Goal: Information Seeking & Learning: Check status

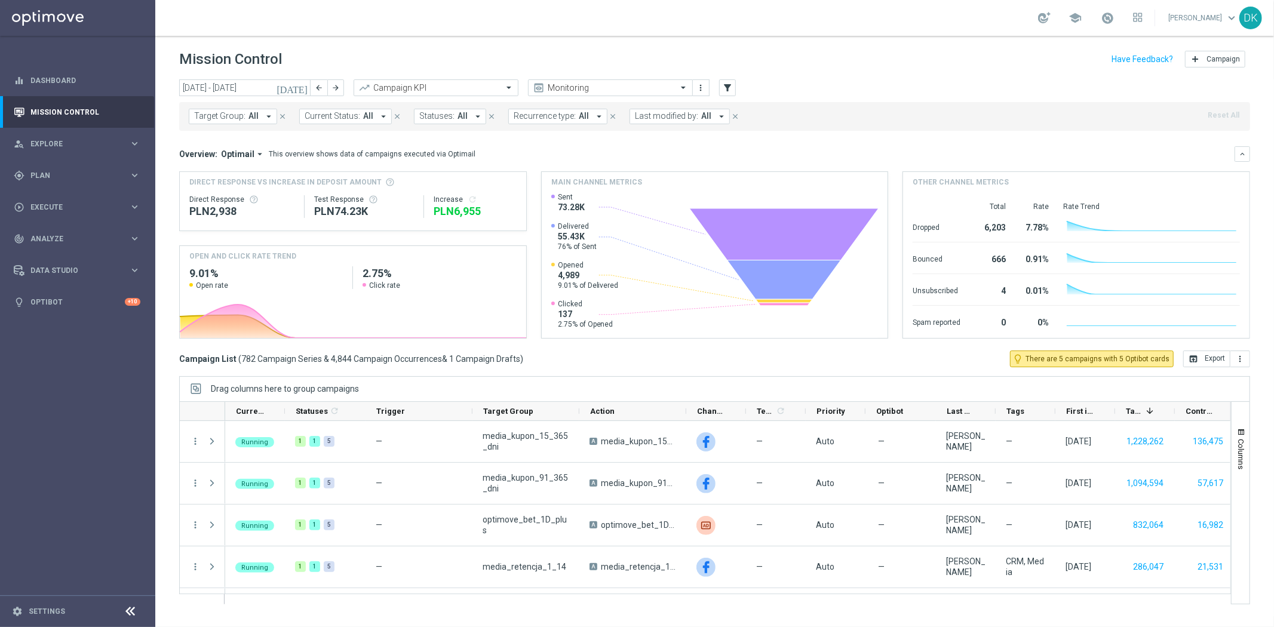
click at [305, 86] on icon "today" at bounding box center [293, 87] width 32 height 11
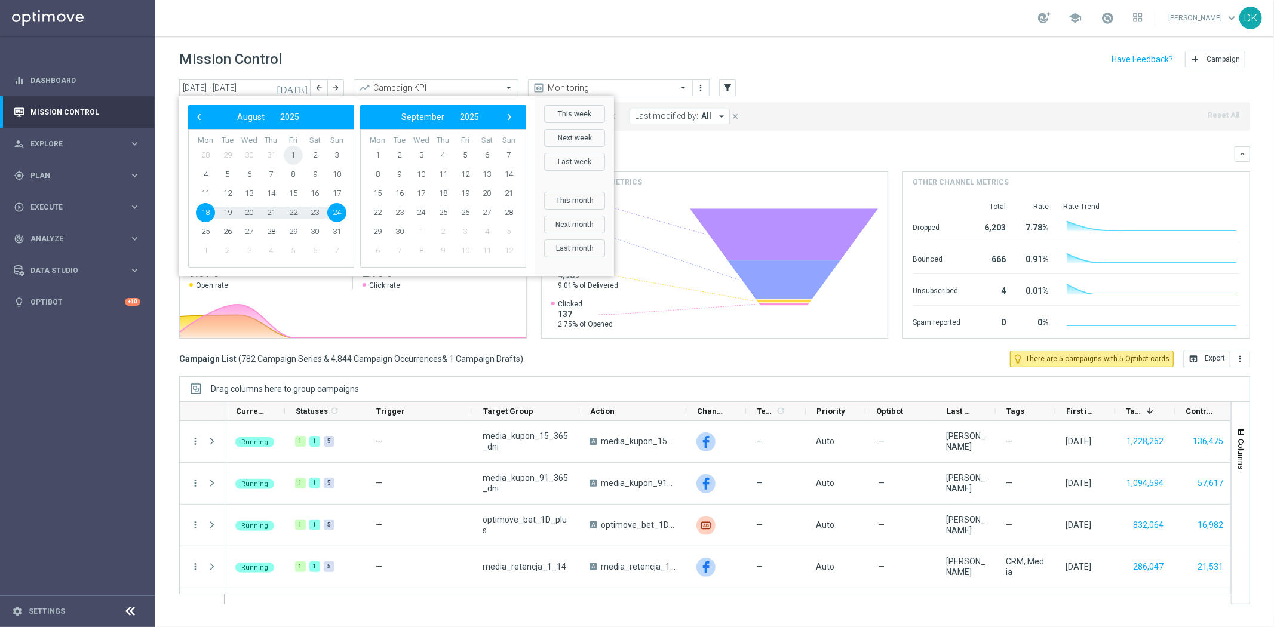
click at [294, 156] on span "1" at bounding box center [293, 155] width 19 height 19
click at [336, 216] on span "24" at bounding box center [336, 212] width 19 height 19
type input "01 Aug 2025 - 24 Aug 2025"
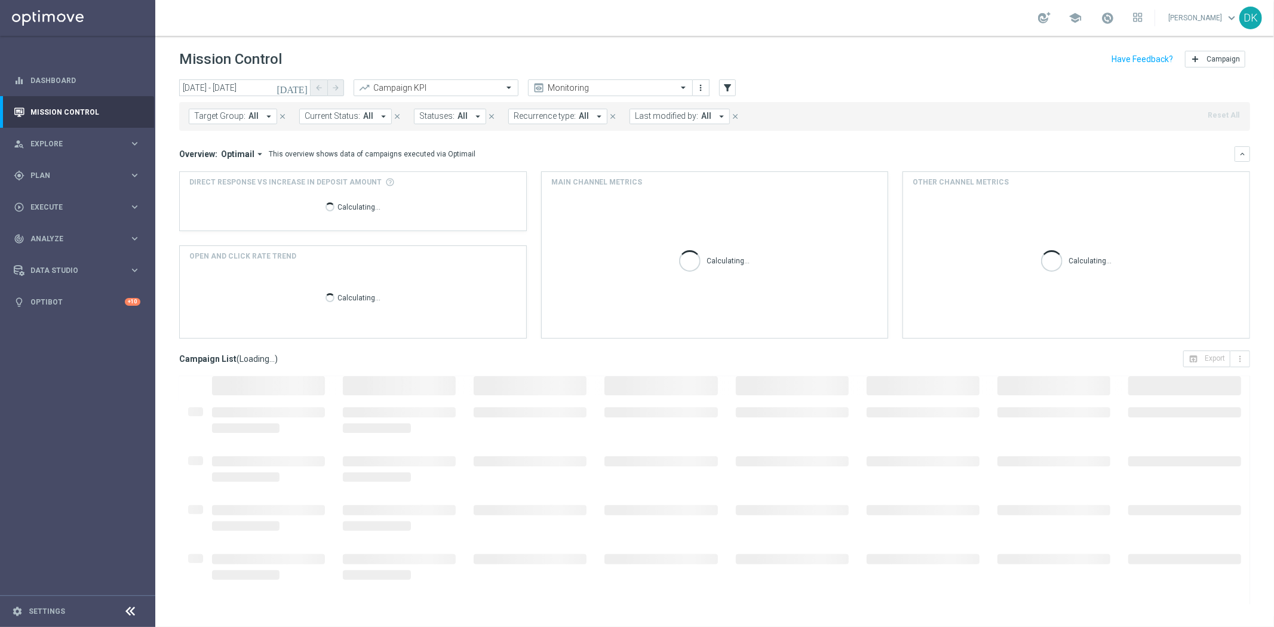
click at [220, 118] on span "Target Group:" at bounding box center [219, 116] width 51 height 10
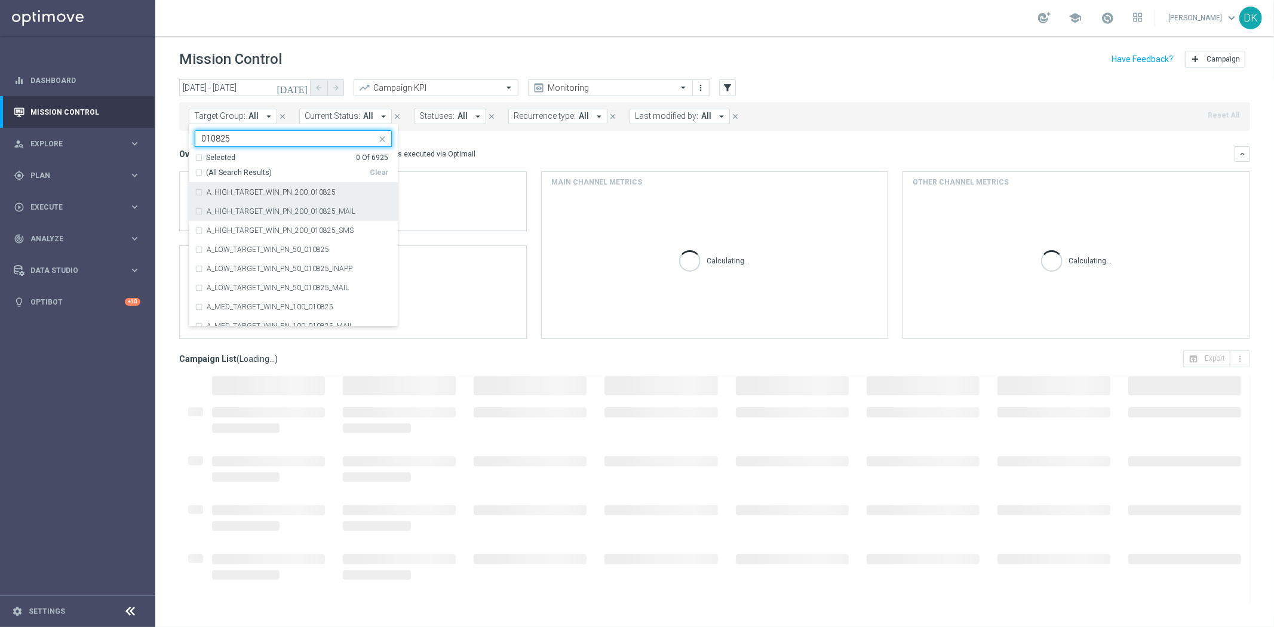
drag, startPoint x: 353, startPoint y: 194, endPoint x: 343, endPoint y: 207, distance: 15.8
click at [353, 194] on div "A_HIGH_TARGET_WIN_PN_200_010825" at bounding box center [299, 192] width 185 height 7
type input "010825"
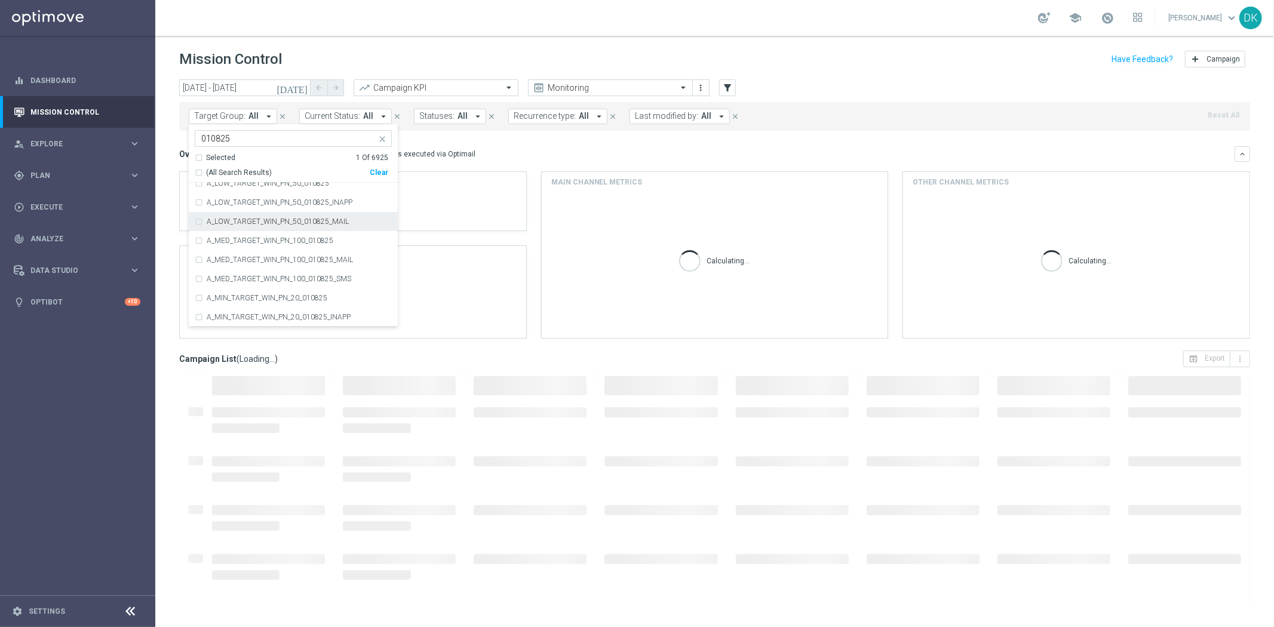
scroll to position [133, 0]
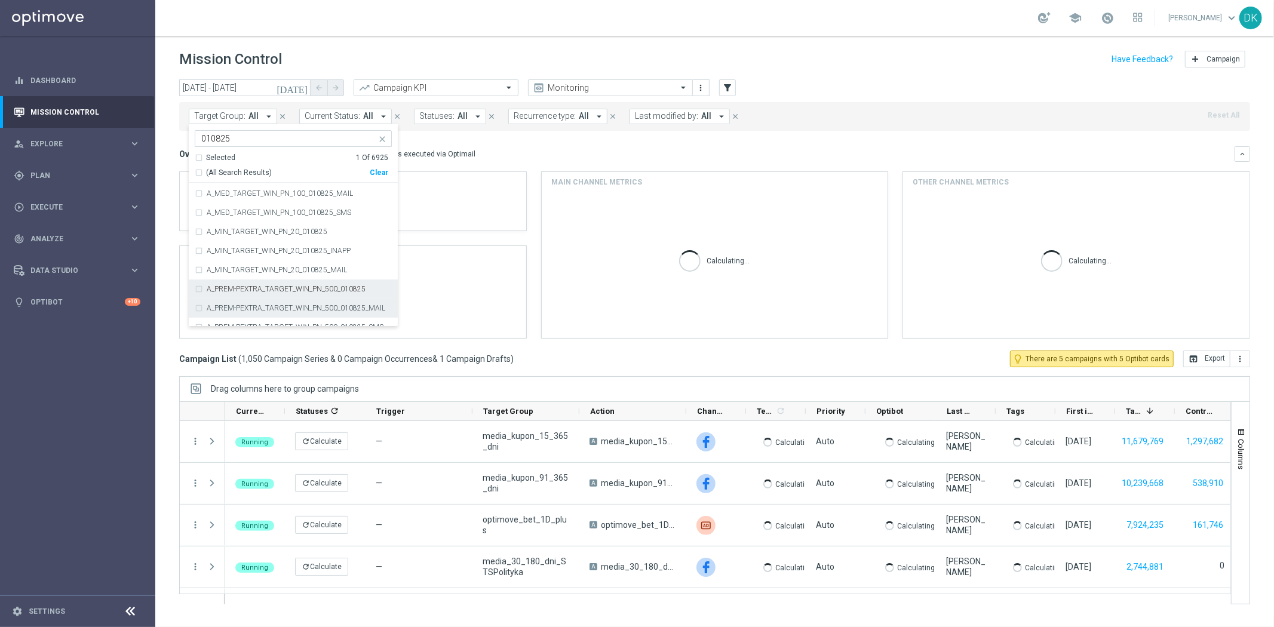
drag, startPoint x: 345, startPoint y: 293, endPoint x: 218, endPoint y: 307, distance: 128.0
click at [345, 293] on label "A_PREM-PEXTRA_TARGET_WIN_PN_500_010825" at bounding box center [286, 288] width 159 height 7
click at [164, 277] on div "today 01 Aug 2025 - 24 Aug 2025 arrow_back arrow_forward Campaign KPI trending_…" at bounding box center [714, 347] width 1119 height 537
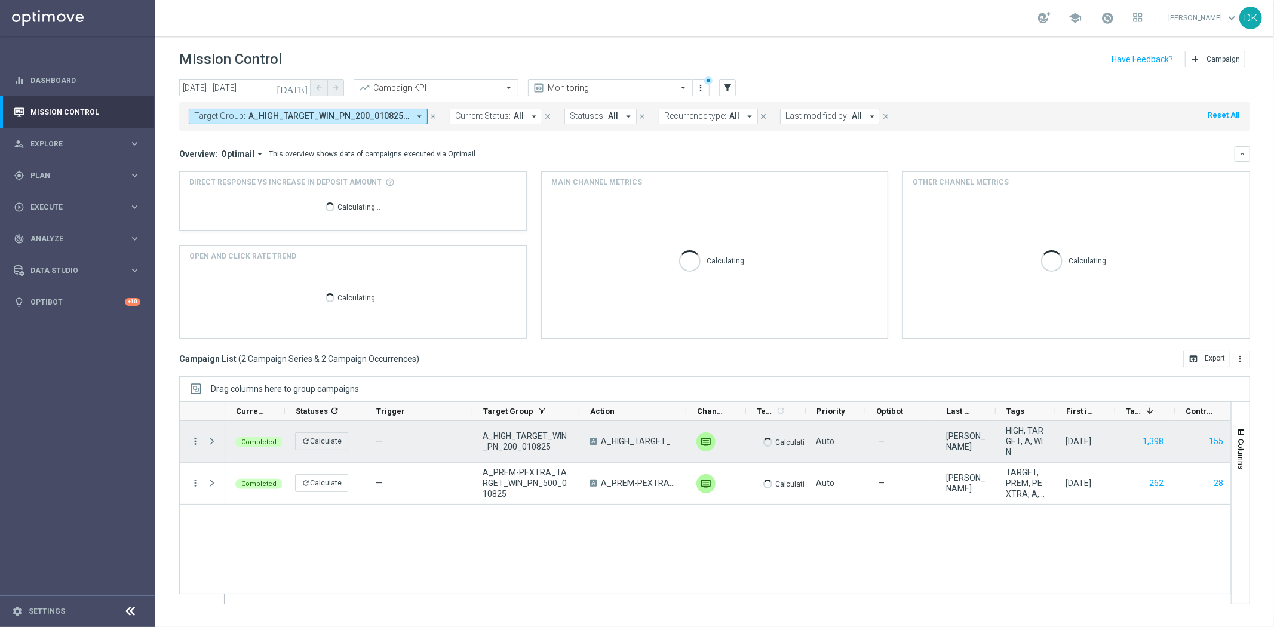
click at [194, 440] on icon "more_vert" at bounding box center [195, 441] width 11 height 11
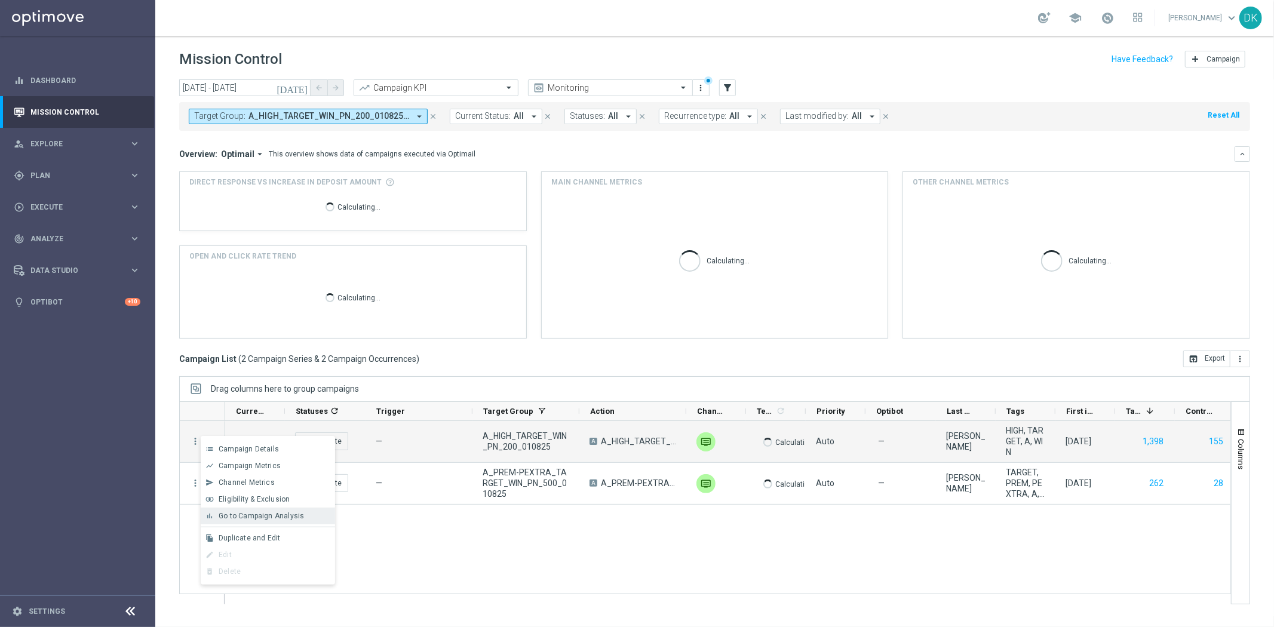
click at [270, 512] on span "Go to Campaign Analysis" at bounding box center [261, 516] width 85 height 8
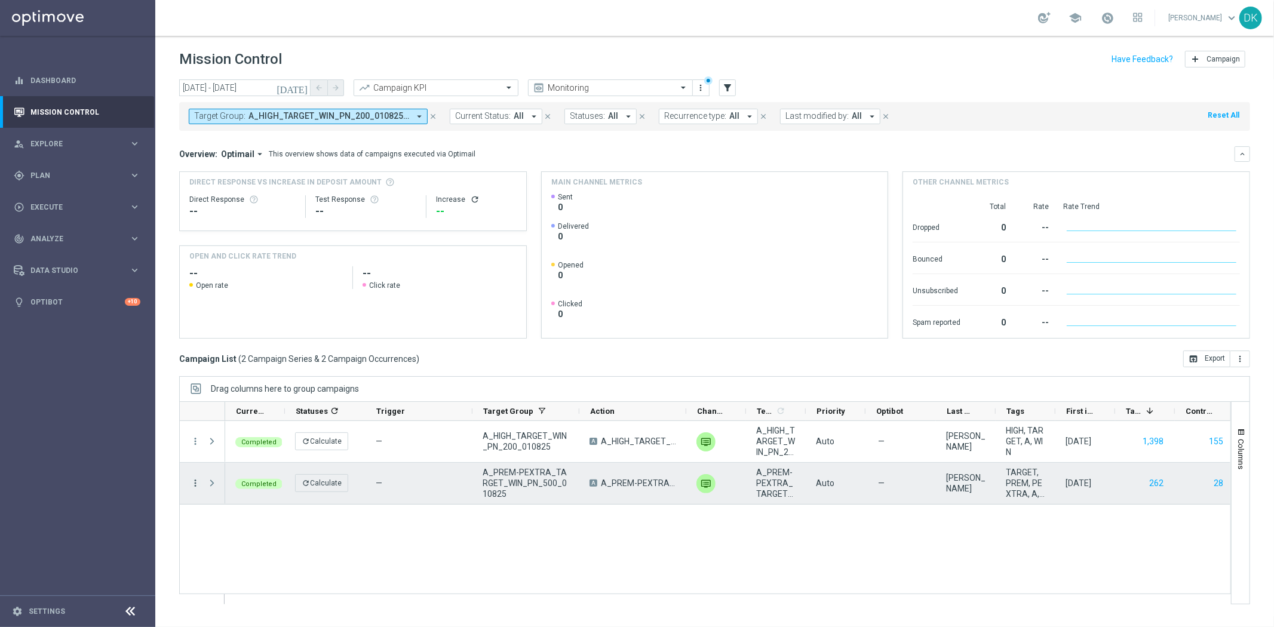
click at [194, 483] on icon "more_vert" at bounding box center [195, 483] width 11 height 11
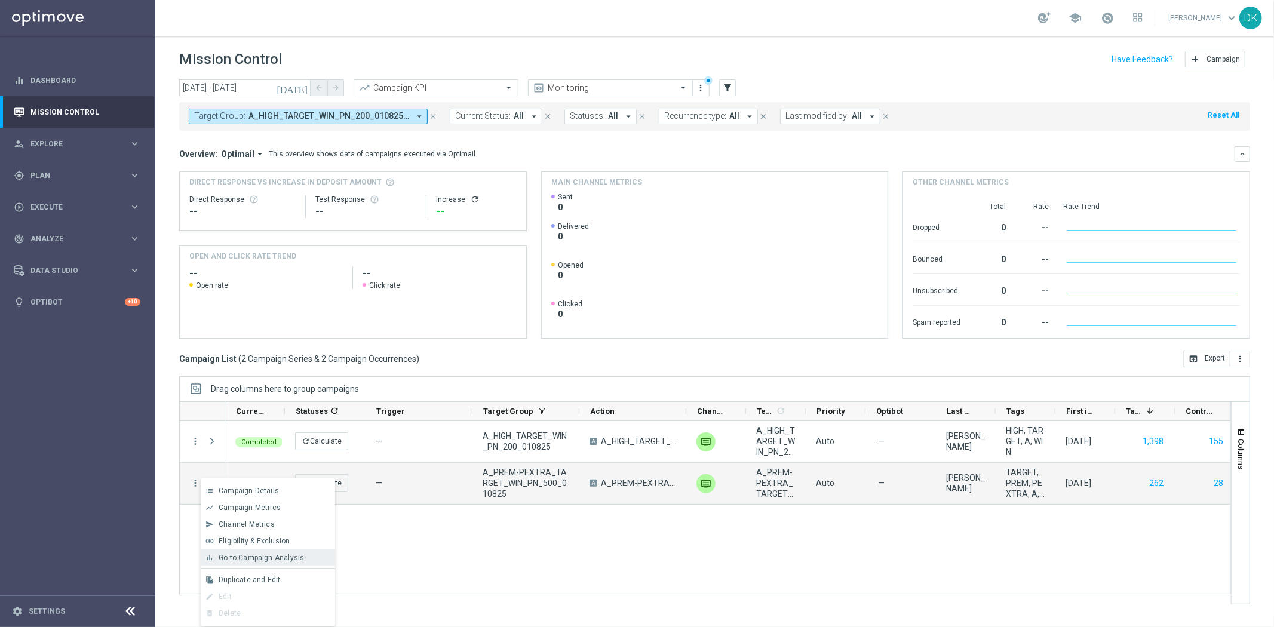
click at [259, 551] on div "bar_chart Go to Campaign Analysis" at bounding box center [268, 557] width 134 height 17
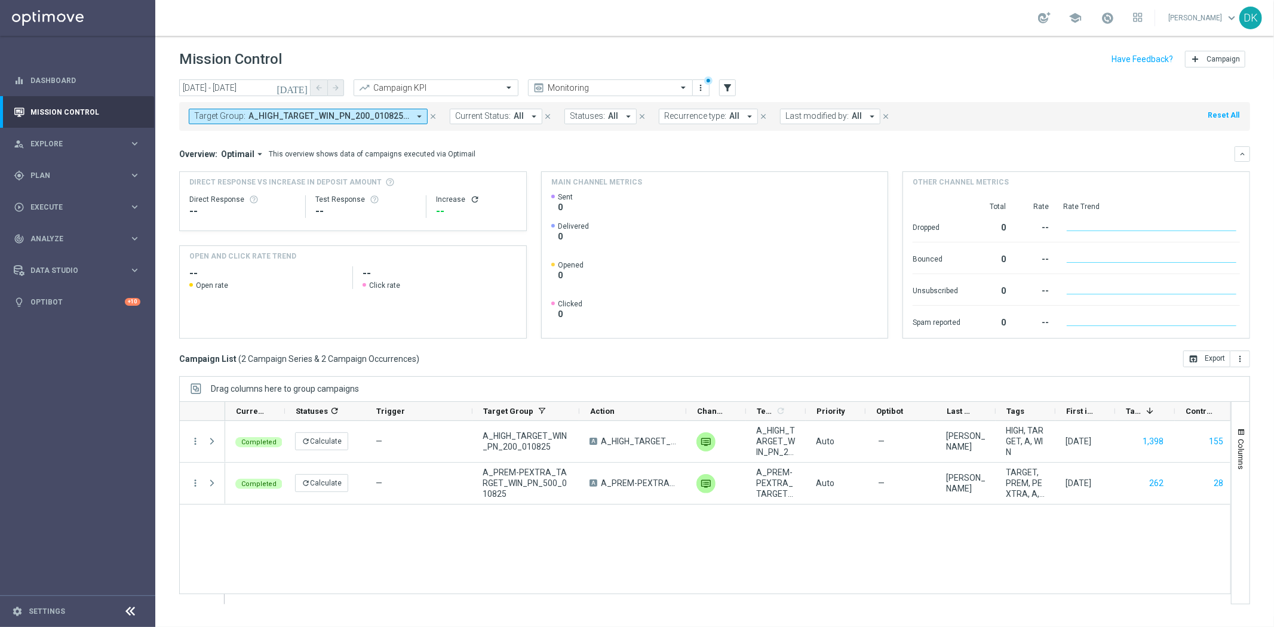
click at [272, 118] on span "A_HIGH_TARGET_WIN_PN_200_010825, A_PREM-PEXTRA_TARGET_WIN_PN_500_010825" at bounding box center [328, 116] width 161 height 10
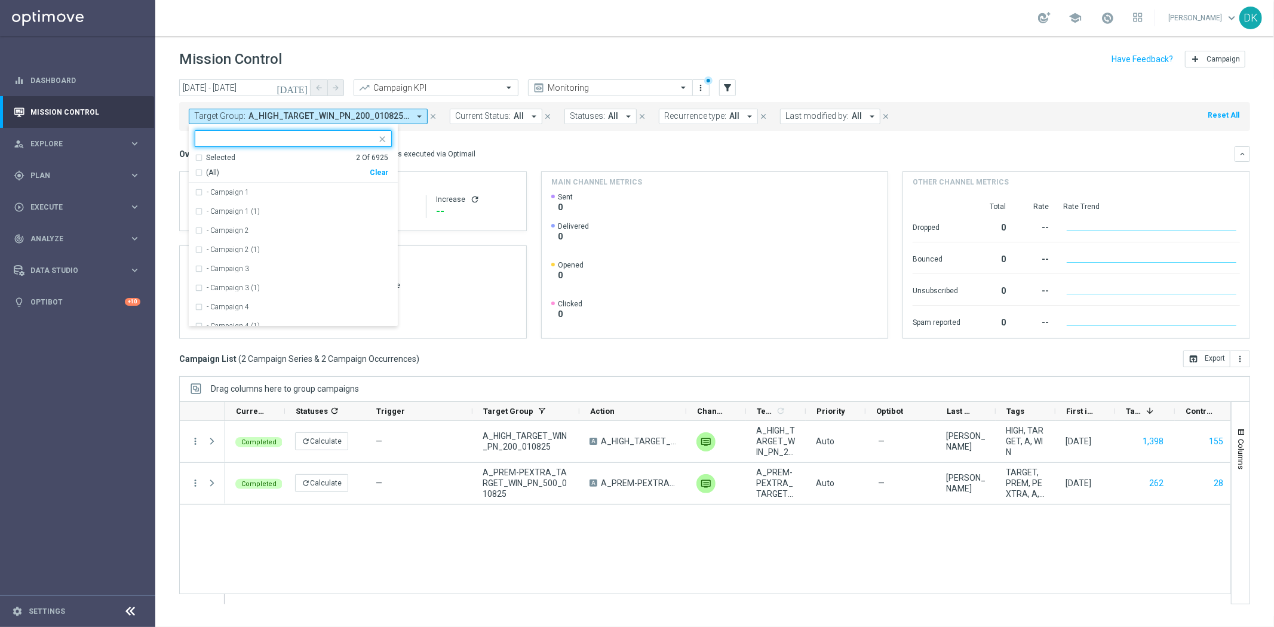
click at [371, 171] on div "(All) Clear" at bounding box center [292, 170] width 194 height 15
click at [0, 0] on div "Clear" at bounding box center [0, 0] width 0 height 0
click at [339, 139] on input "text" at bounding box center [288, 139] width 175 height 10
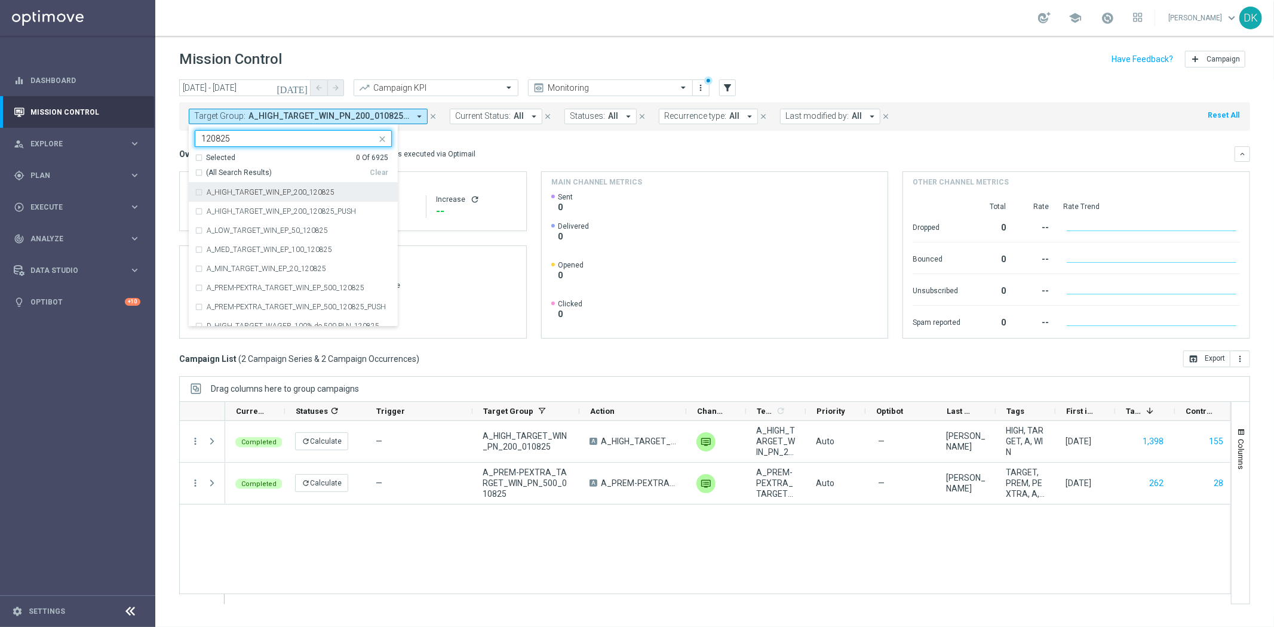
click at [324, 188] on div "A_HIGH_TARGET_WIN_EP_200_120825" at bounding box center [293, 192] width 197 height 19
type input "120825"
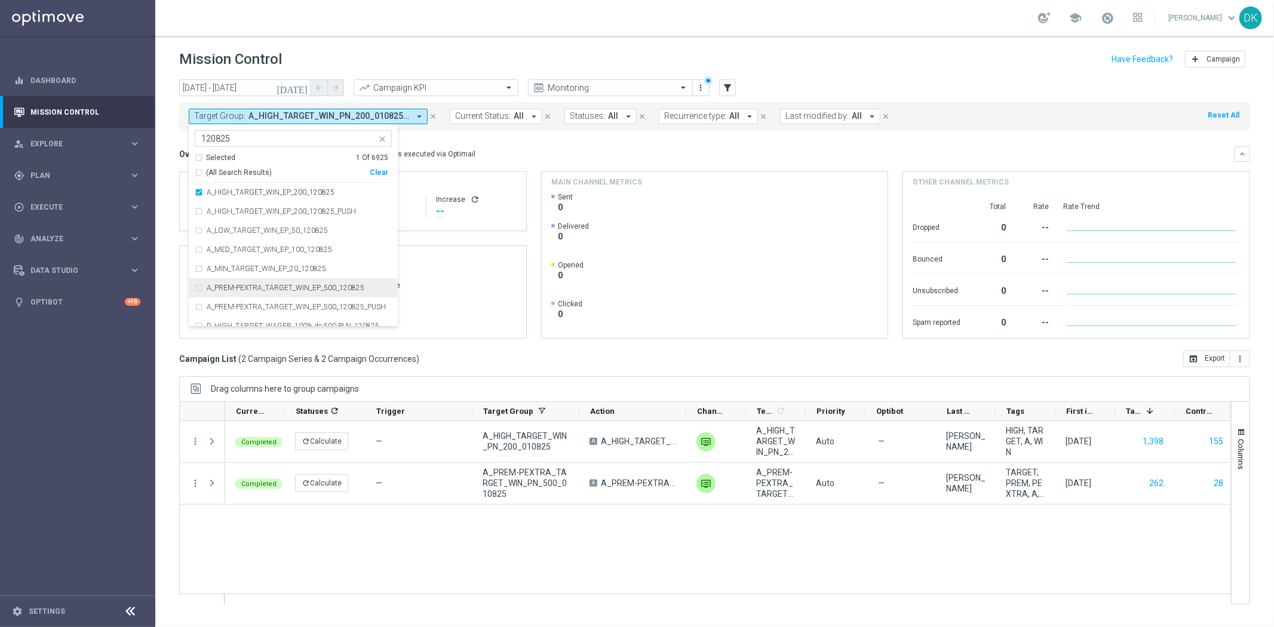
click at [339, 287] on label "A_PREM-PEXTRA_TARGET_WIN_EP_500_120825" at bounding box center [286, 287] width 158 height 7
click at [172, 234] on div "today 01 Aug 2025 - 24 Aug 2025 arrow_back arrow_forward Campaign KPI trending_…" at bounding box center [714, 347] width 1119 height 537
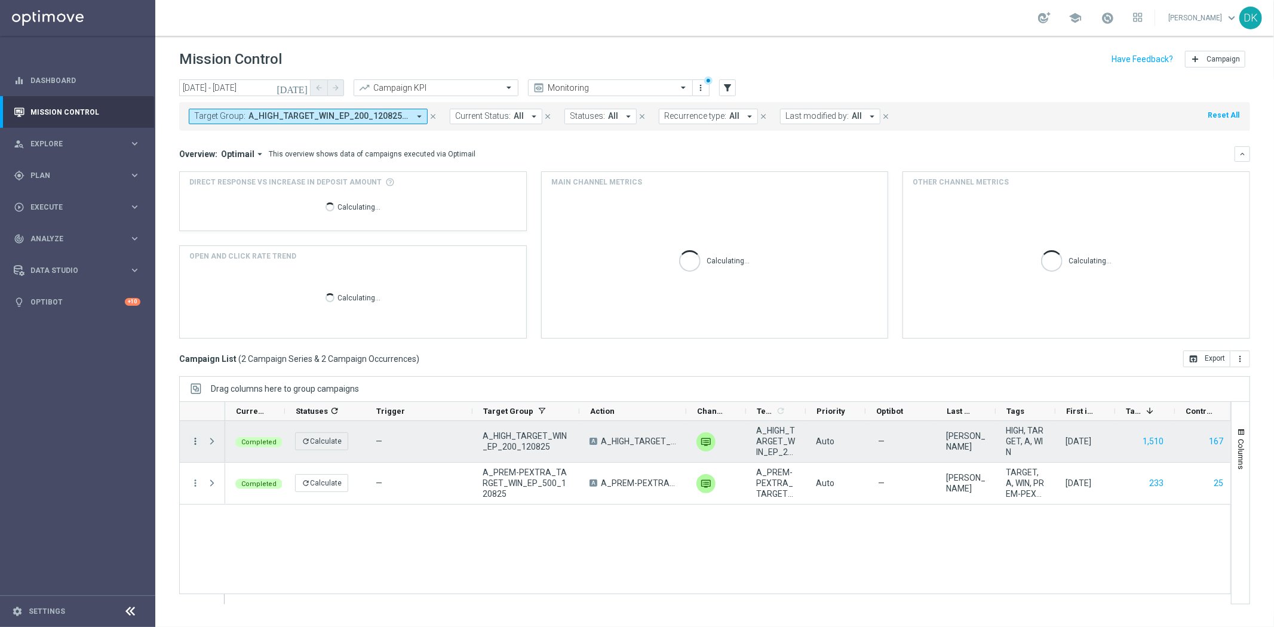
click at [190, 444] on icon "more_vert" at bounding box center [195, 441] width 11 height 11
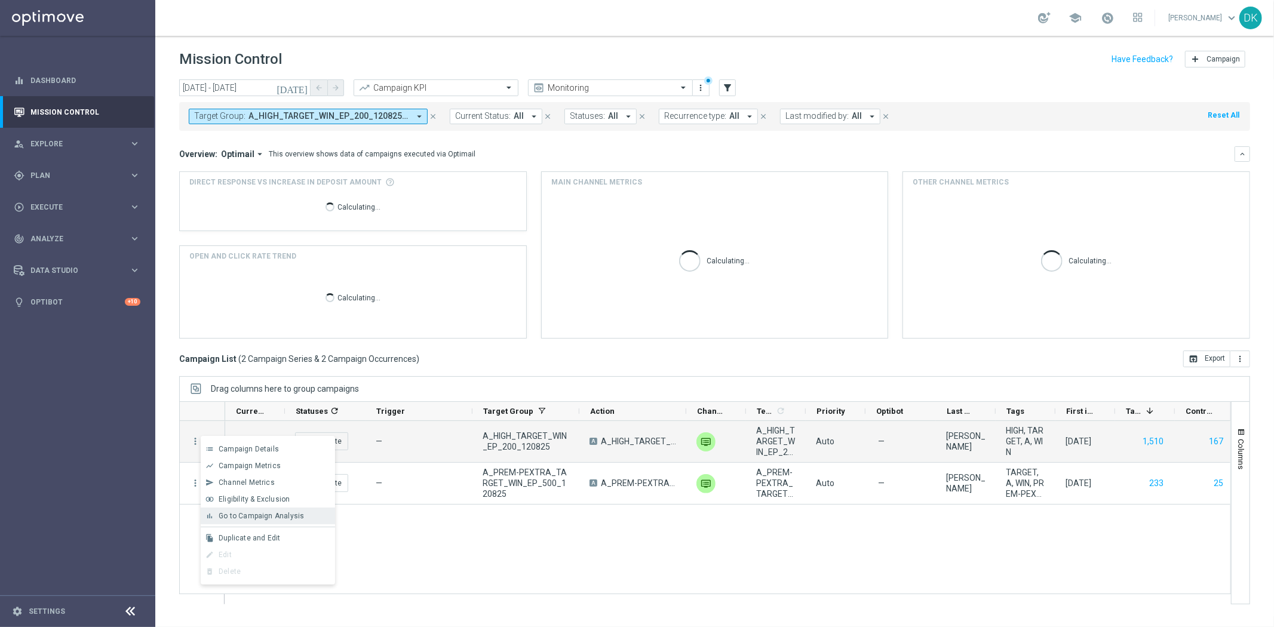
click at [276, 512] on span "Go to Campaign Analysis" at bounding box center [261, 516] width 85 height 8
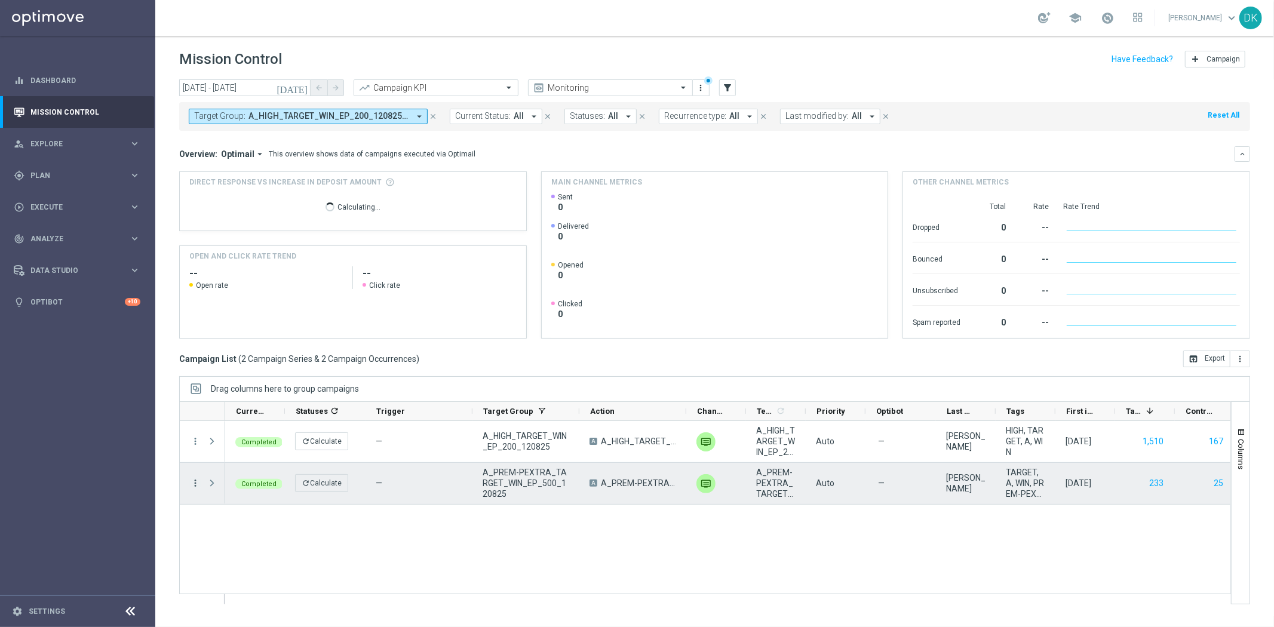
click at [195, 481] on icon "more_vert" at bounding box center [195, 483] width 11 height 11
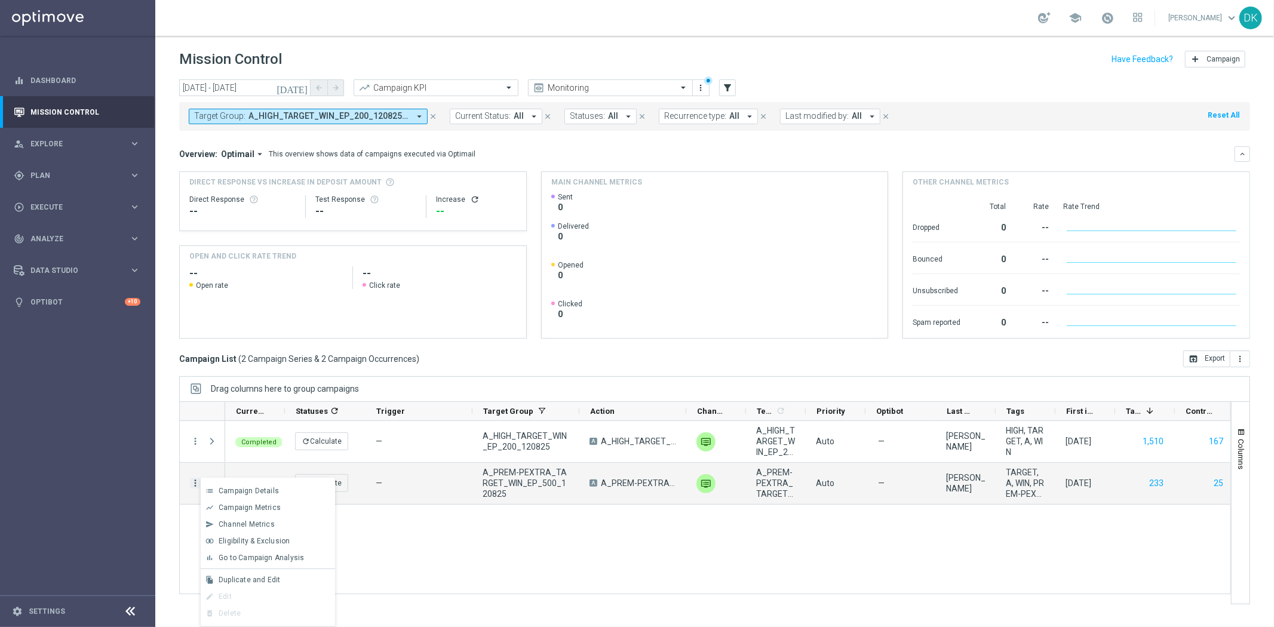
click at [276, 554] on span "Go to Campaign Analysis" at bounding box center [261, 558] width 85 height 8
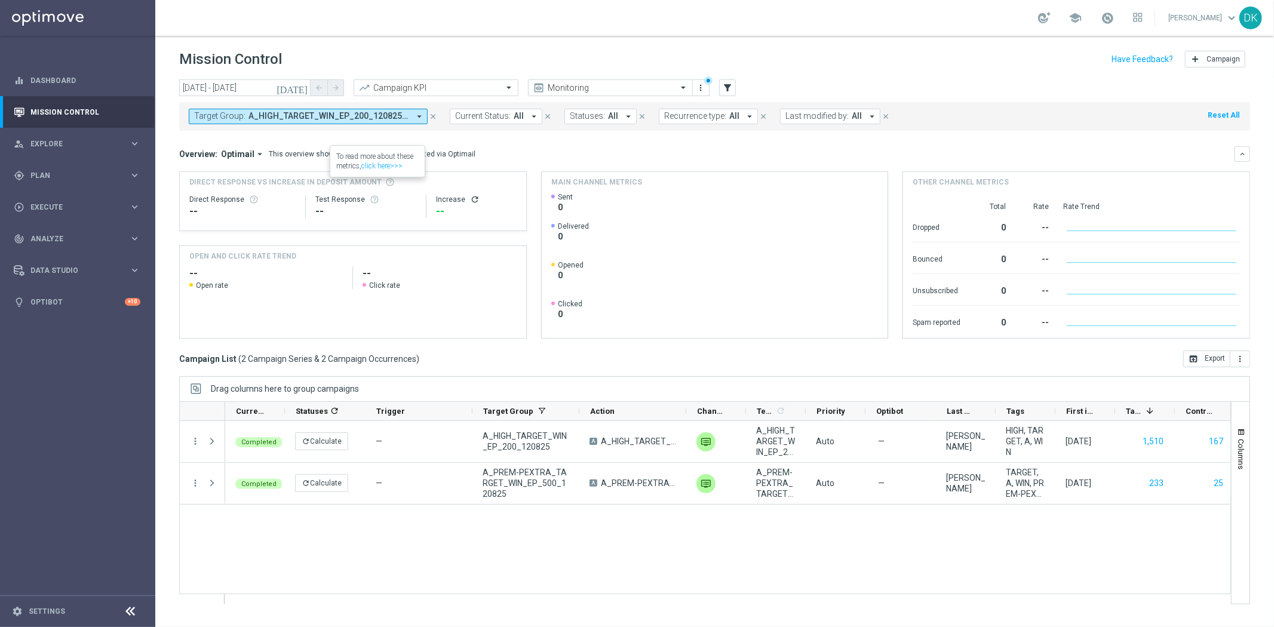
click at [344, 113] on span "A_HIGH_TARGET_WIN_EP_200_120825, A_PREM-PEXTRA_TARGET_WIN_EP_500_120825" at bounding box center [328, 116] width 161 height 10
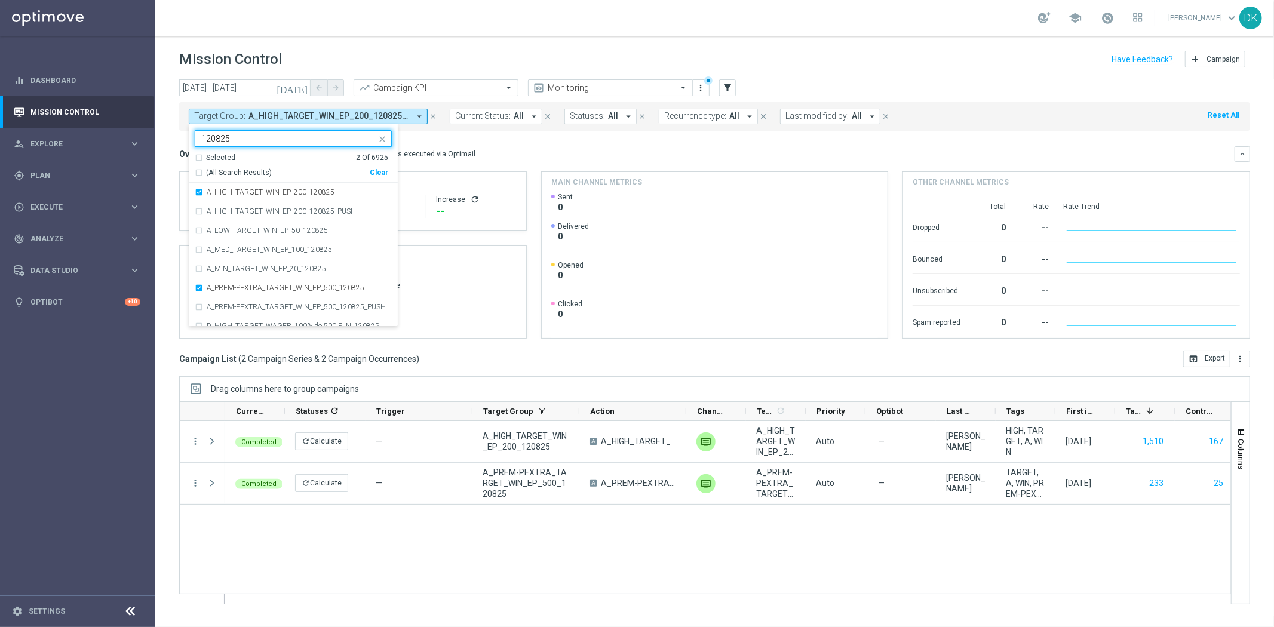
type input "120825"
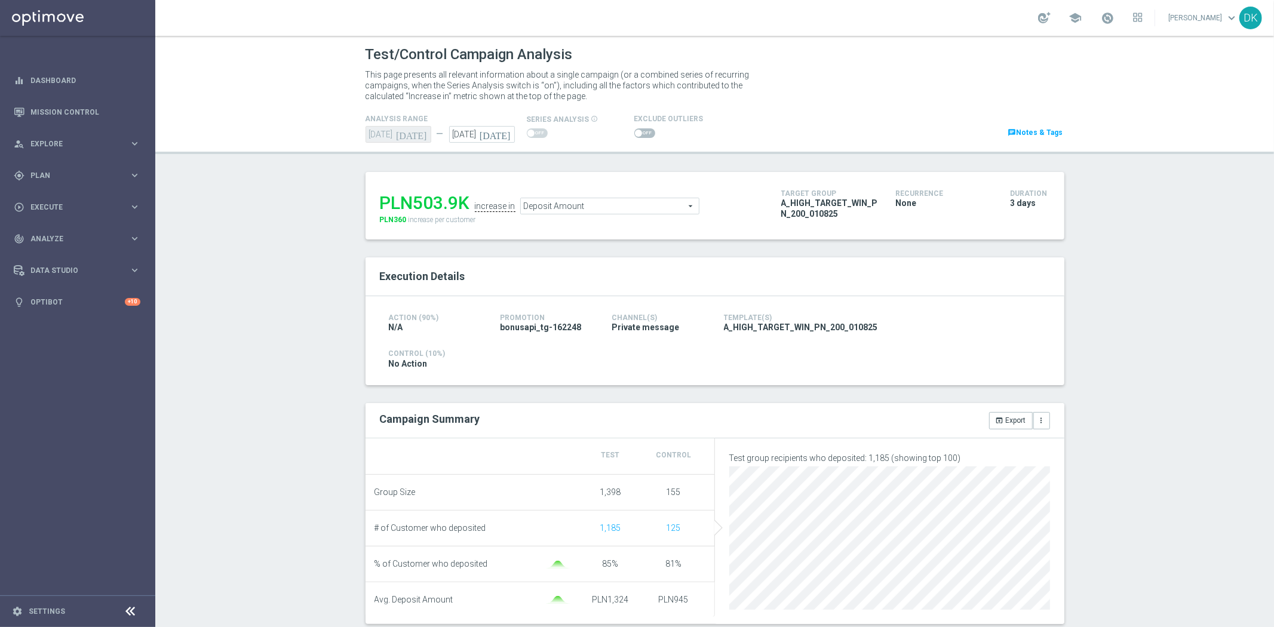
click at [600, 213] on div "Deposit Amount Deposit Amount arrow_drop_down search" at bounding box center [609, 206] width 179 height 17
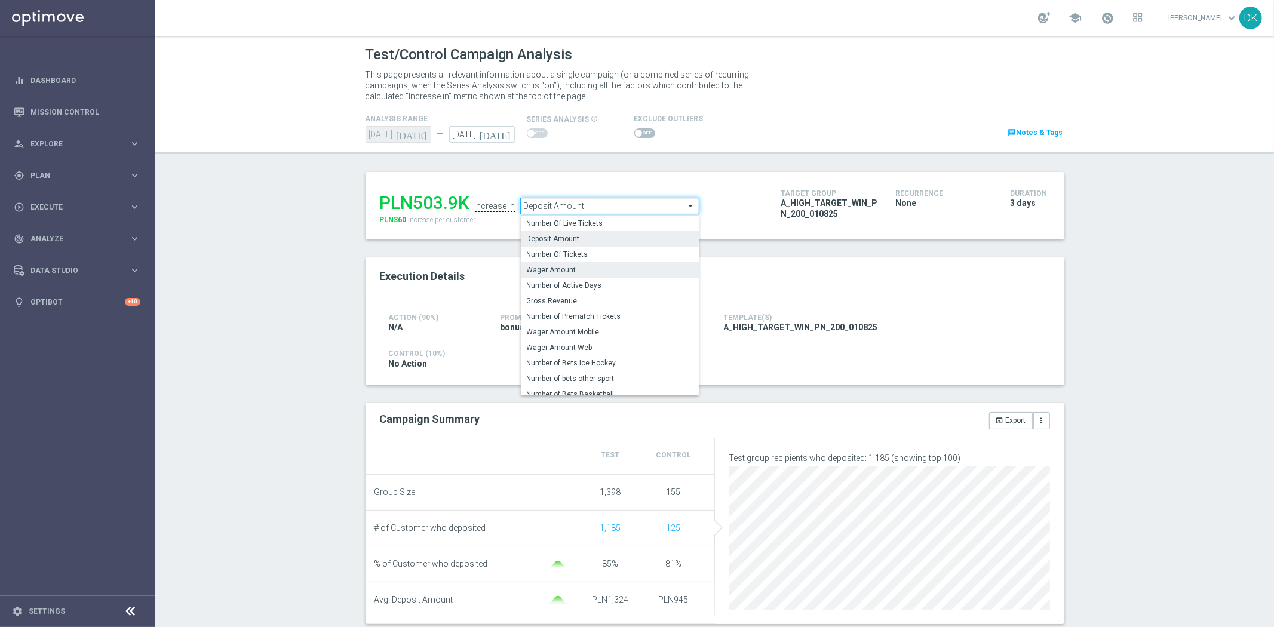
click at [584, 273] on span "Wager Amount" at bounding box center [610, 270] width 166 height 10
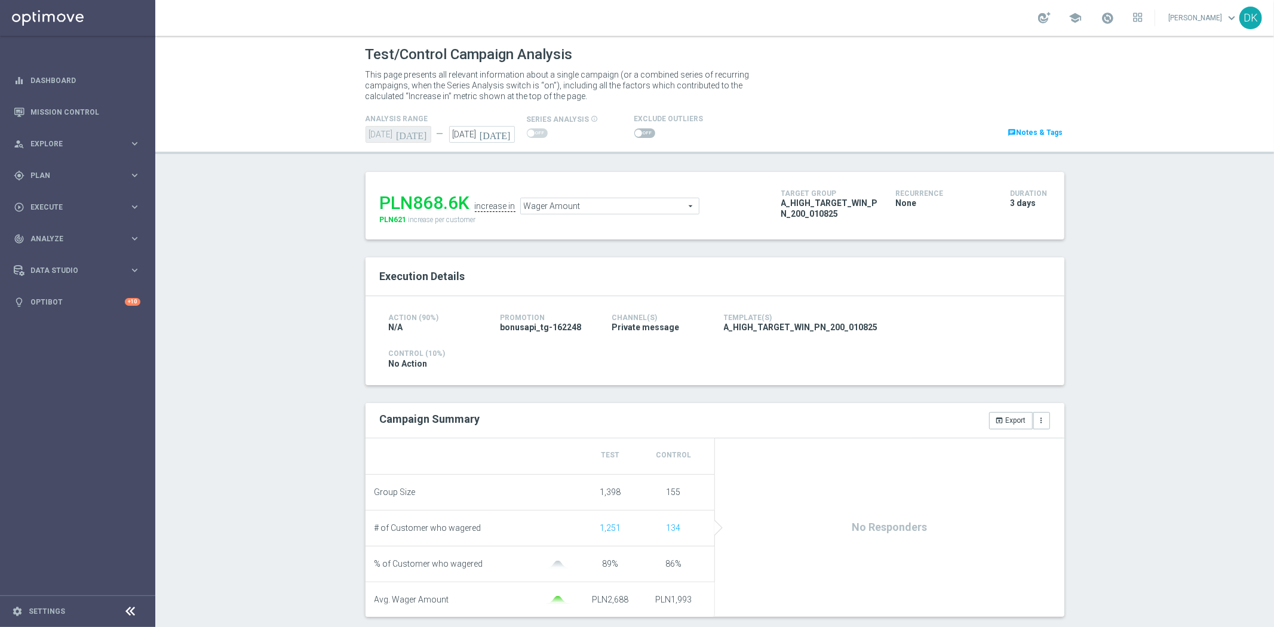
scroll to position [133, 0]
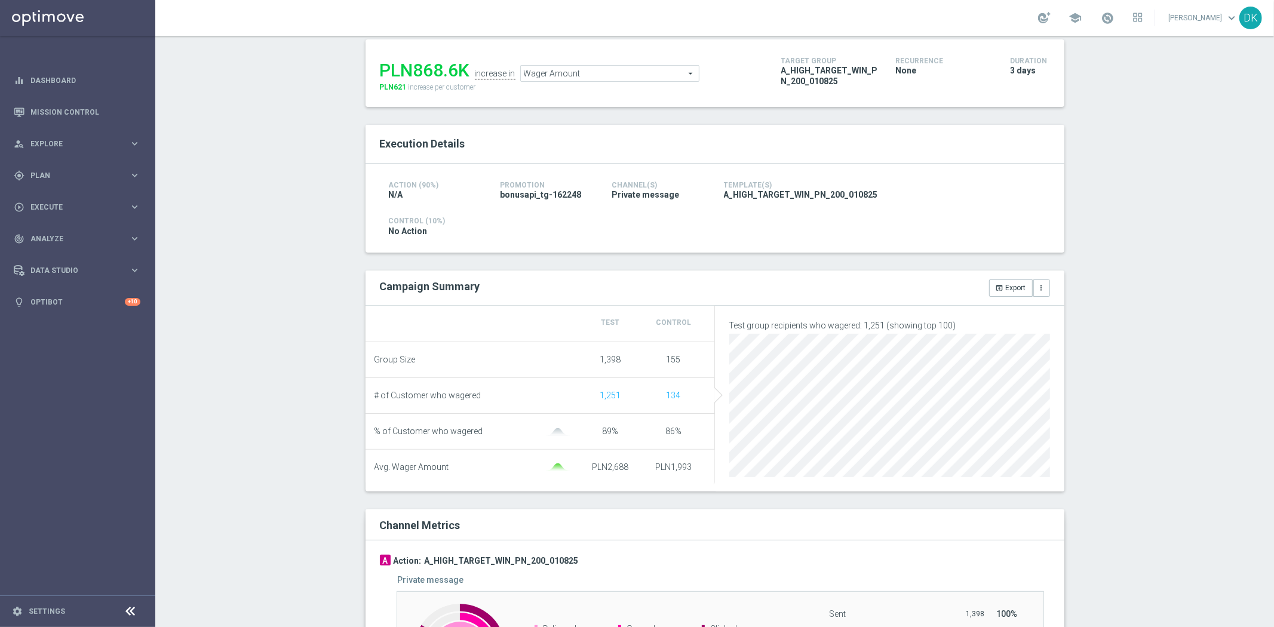
click at [608, 75] on span "Wager Amount" at bounding box center [610, 74] width 178 height 16
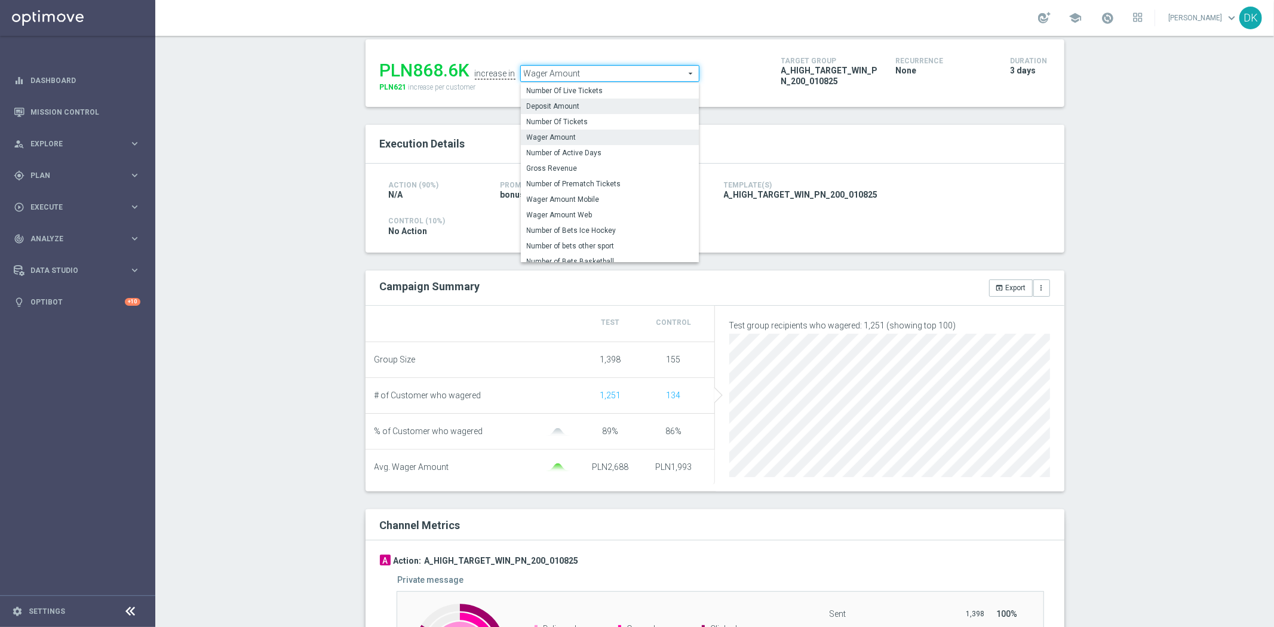
click at [573, 106] on span "Deposit Amount" at bounding box center [610, 107] width 166 height 10
type input "Deposit Amount"
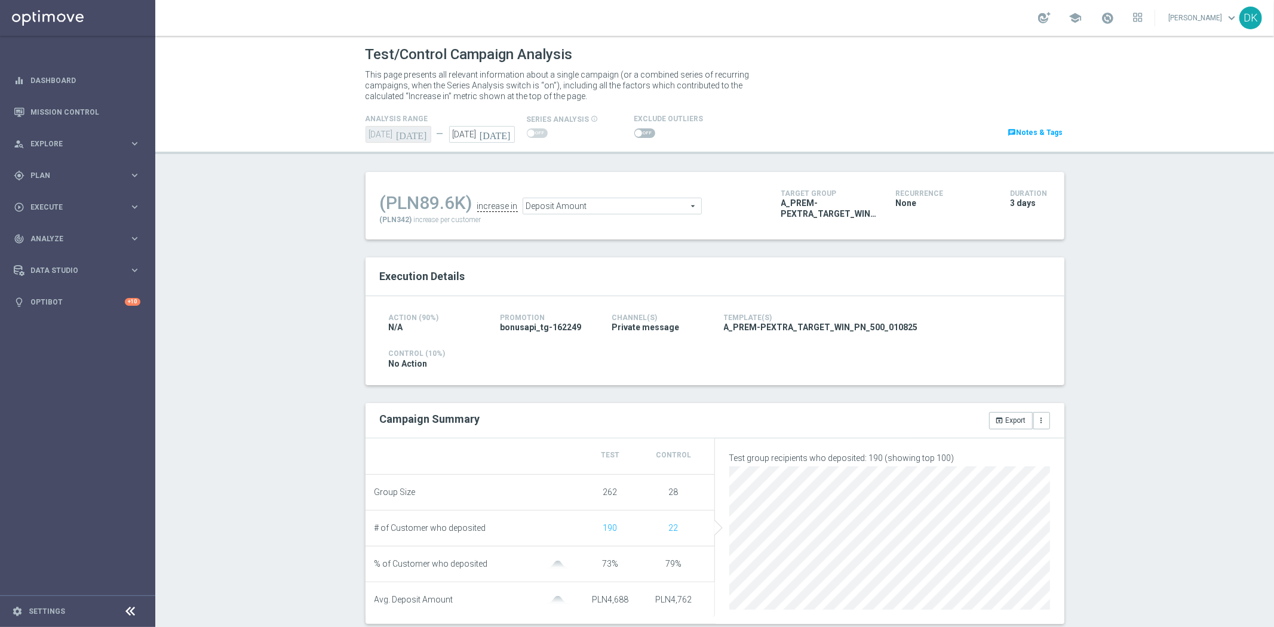
click at [577, 210] on span "Deposit Amount" at bounding box center [612, 206] width 178 height 16
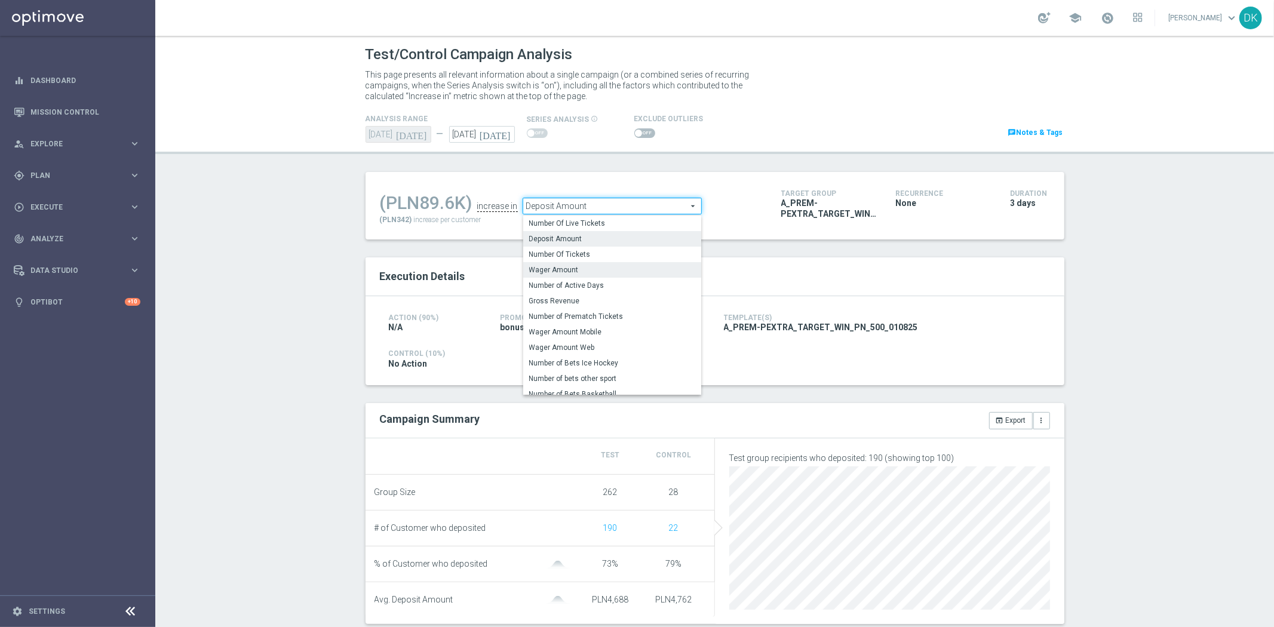
click at [588, 267] on span "Wager Amount" at bounding box center [612, 270] width 166 height 10
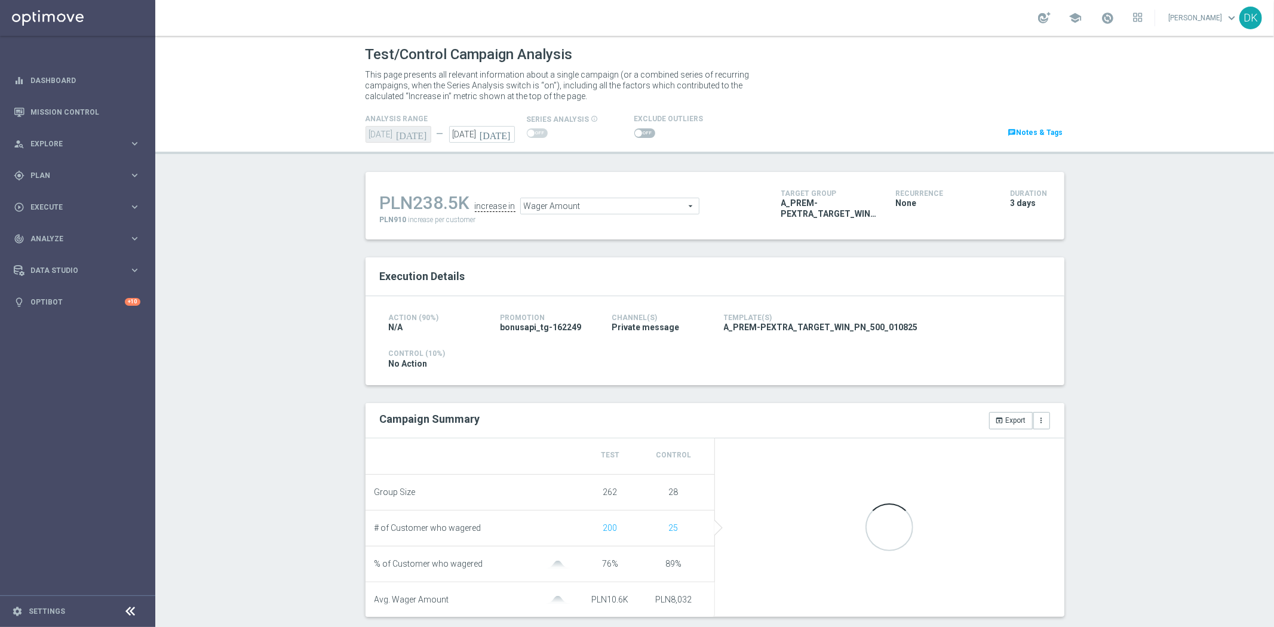
click at [339, 285] on div "Test/Control Campaign Analysis This page presents all relevant information abou…" at bounding box center [714, 331] width 1119 height 591
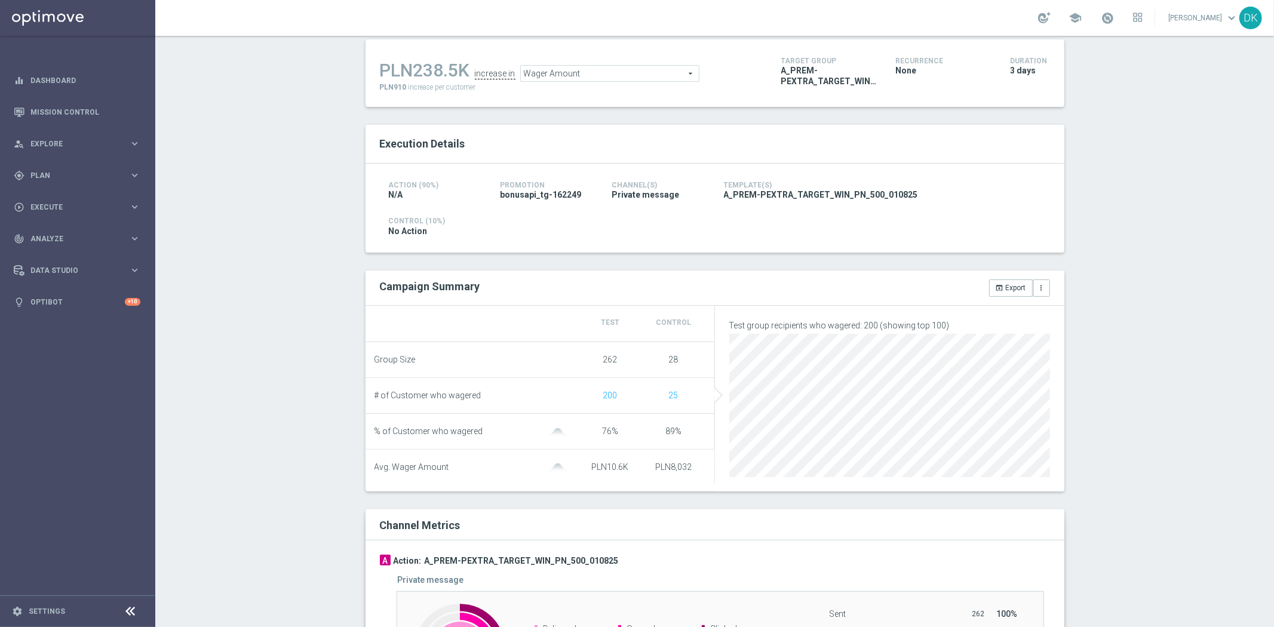
click at [559, 73] on span "Wager Amount" at bounding box center [610, 74] width 178 height 16
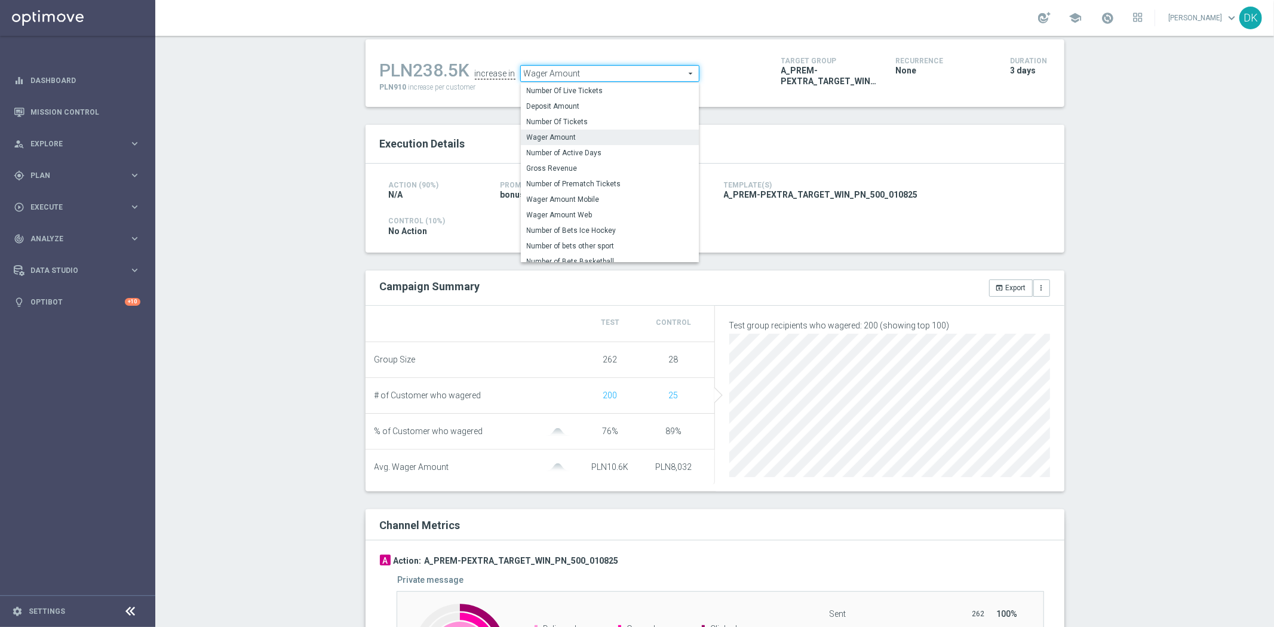
click at [578, 102] on span "Deposit Amount" at bounding box center [610, 107] width 166 height 10
type input "Deposit Amount"
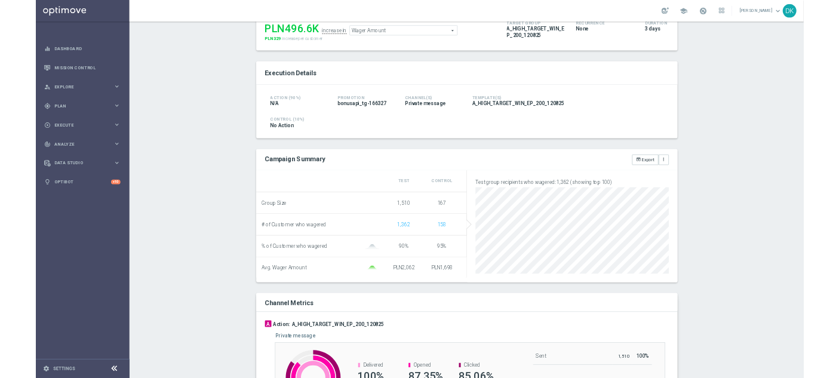
scroll to position [133, 0]
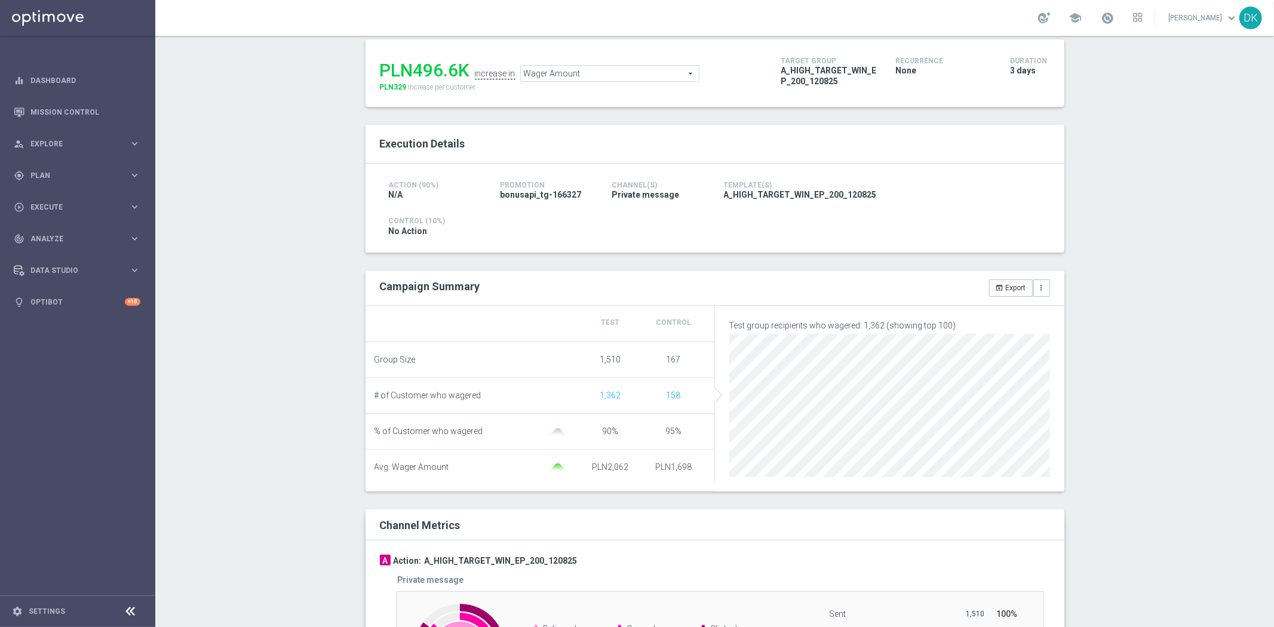
click at [649, 481] on li "Avg. Wager Amount PLN2,062 PLN1,698" at bounding box center [540, 467] width 349 height 35
click at [574, 72] on span "Wager Amount" at bounding box center [610, 74] width 178 height 16
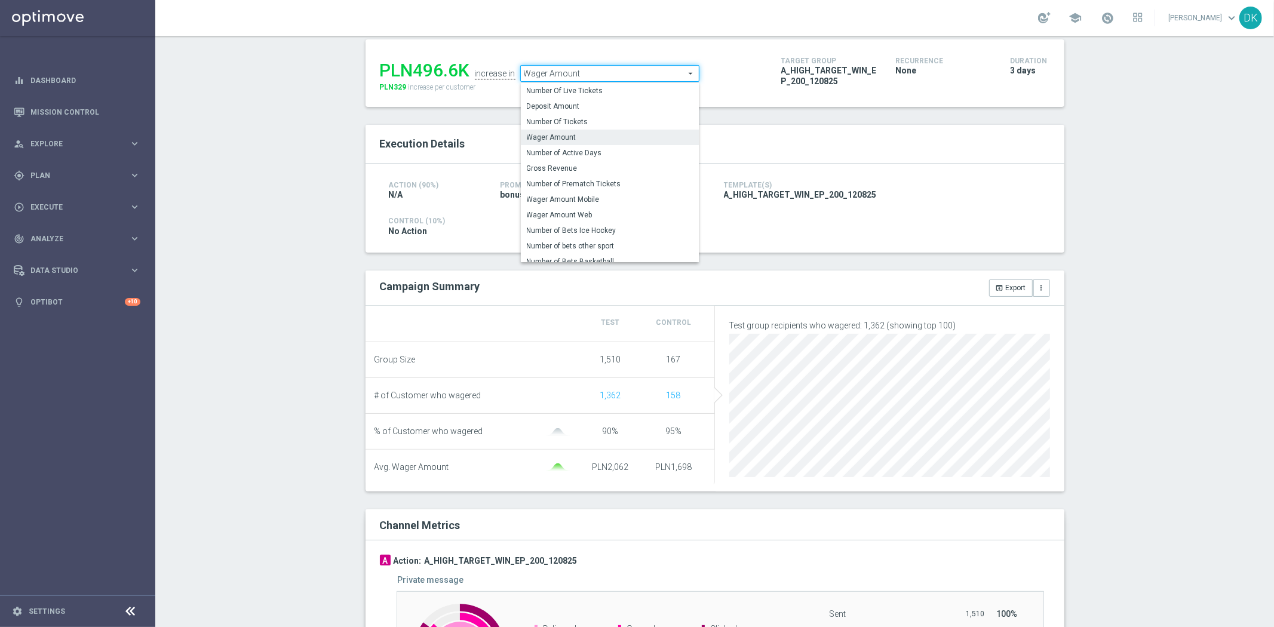
click at [565, 103] on span "Deposit Amount" at bounding box center [610, 107] width 166 height 10
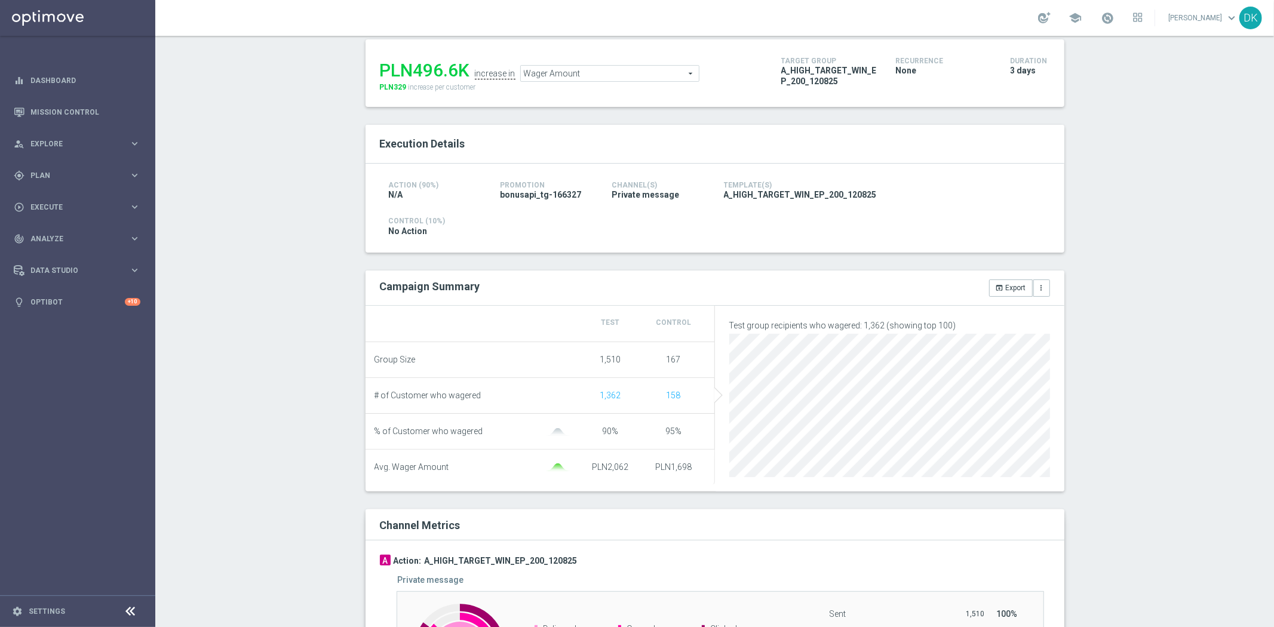
type input "Deposit Amount"
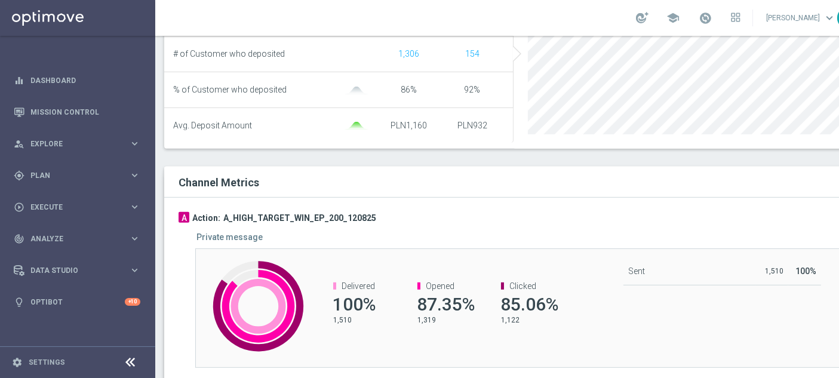
scroll to position [503, 0]
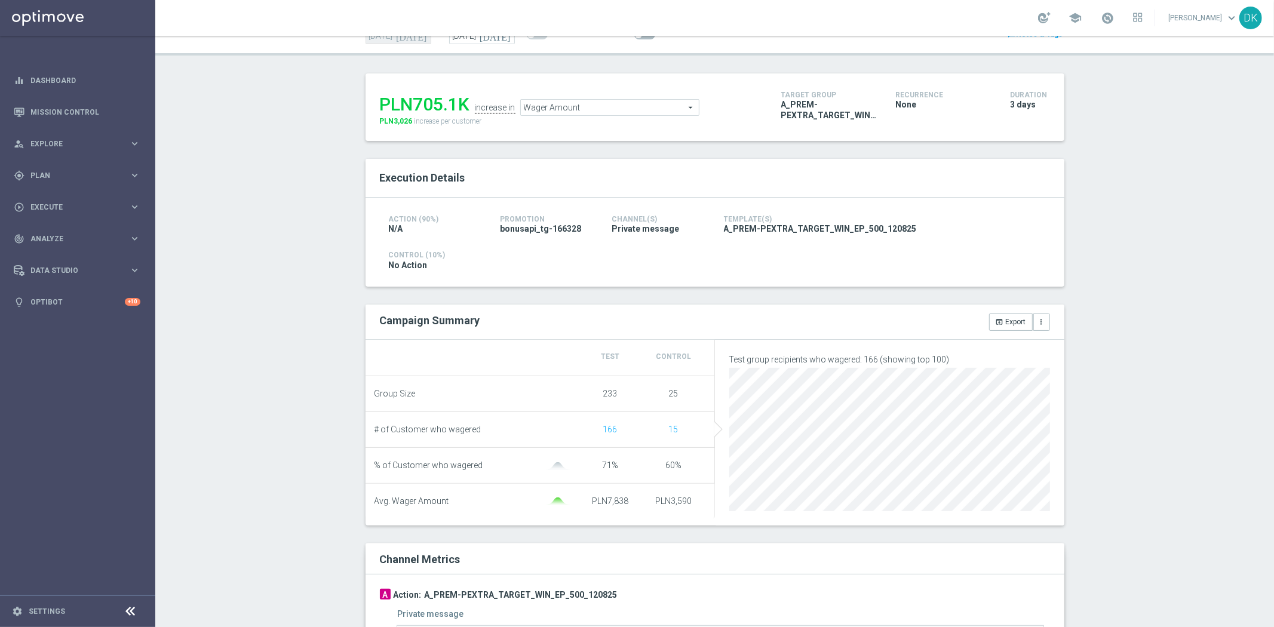
scroll to position [133, 0]
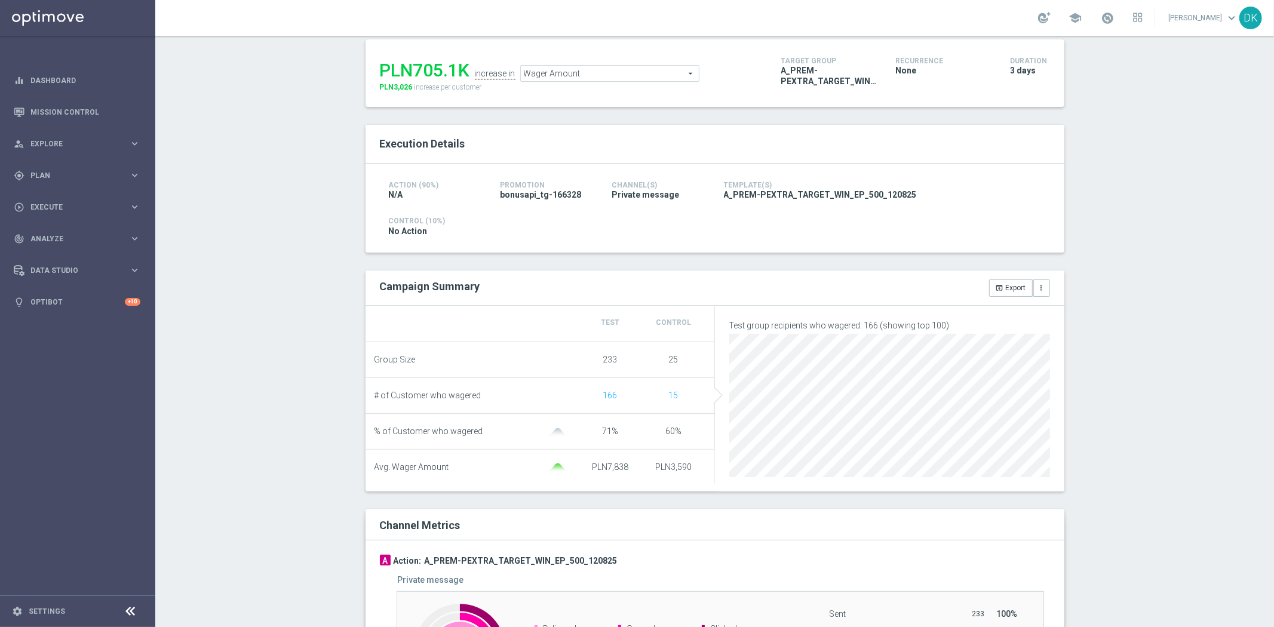
click at [564, 81] on div "Wager Amount Wager Amount arrow_drop_down search" at bounding box center [609, 73] width 179 height 17
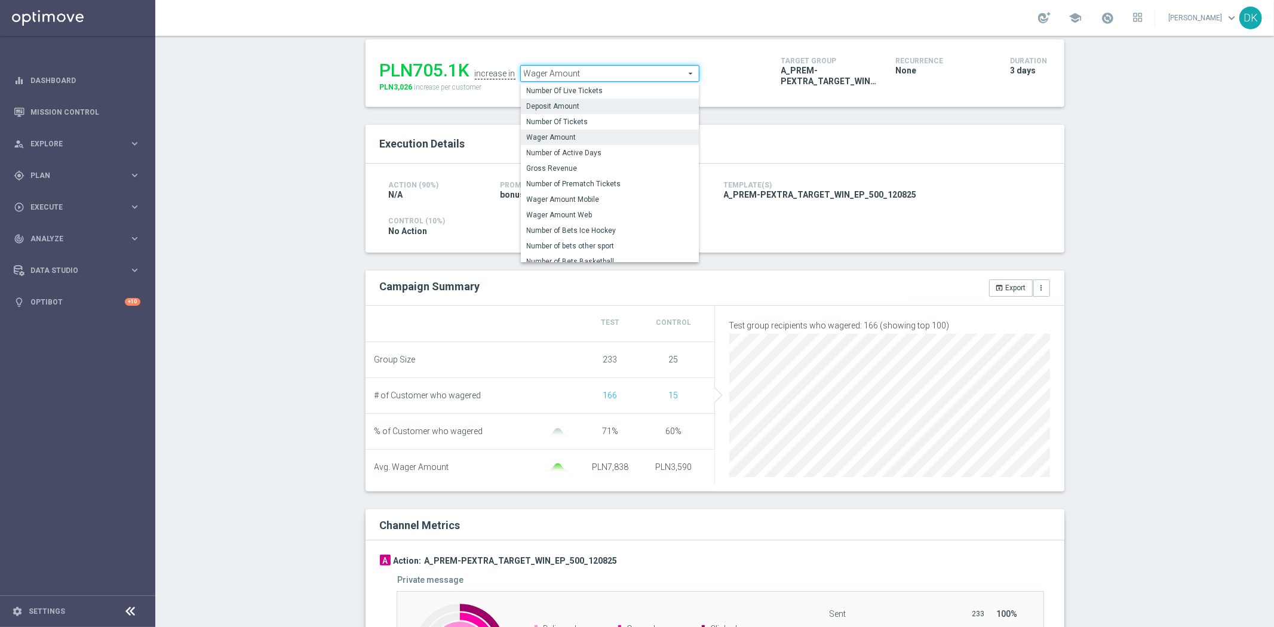
click at [566, 102] on span "Deposit Amount" at bounding box center [610, 107] width 166 height 10
type input "Deposit Amount"
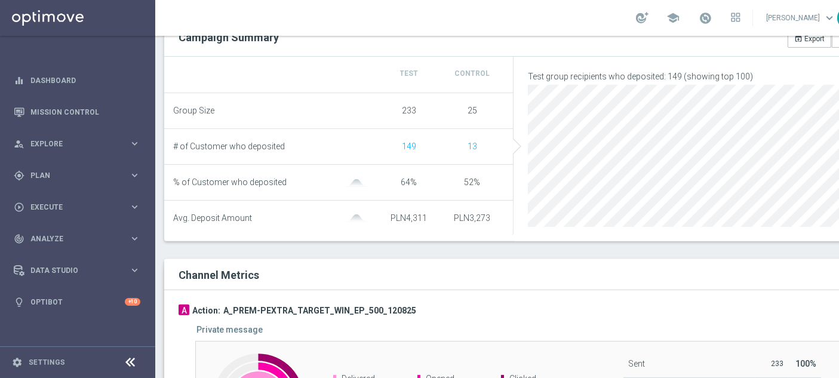
scroll to position [503, 0]
